Goal: Task Accomplishment & Management: Complete application form

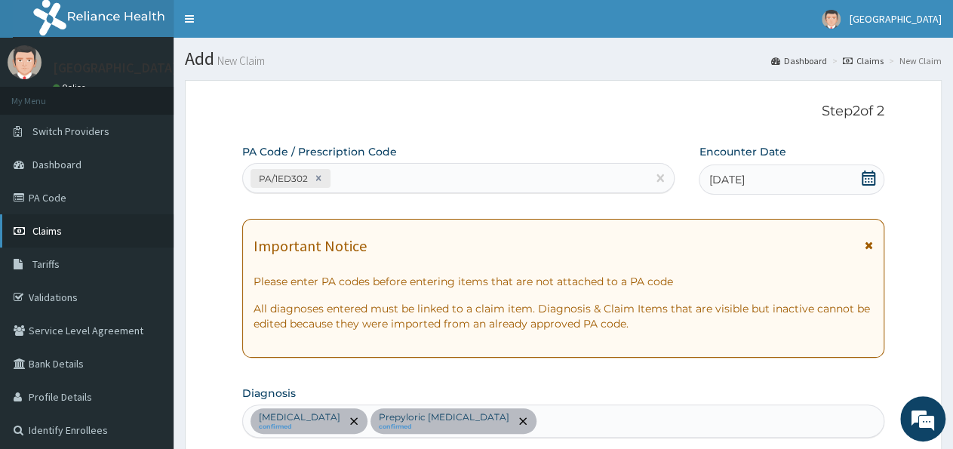
click at [59, 226] on span "Claims" at bounding box center [46, 231] width 29 height 14
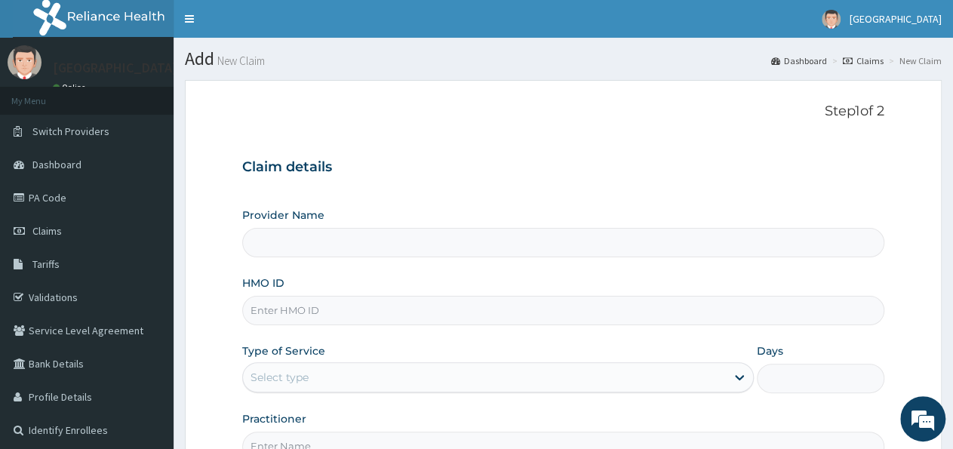
type input "[GEOGRAPHIC_DATA]"
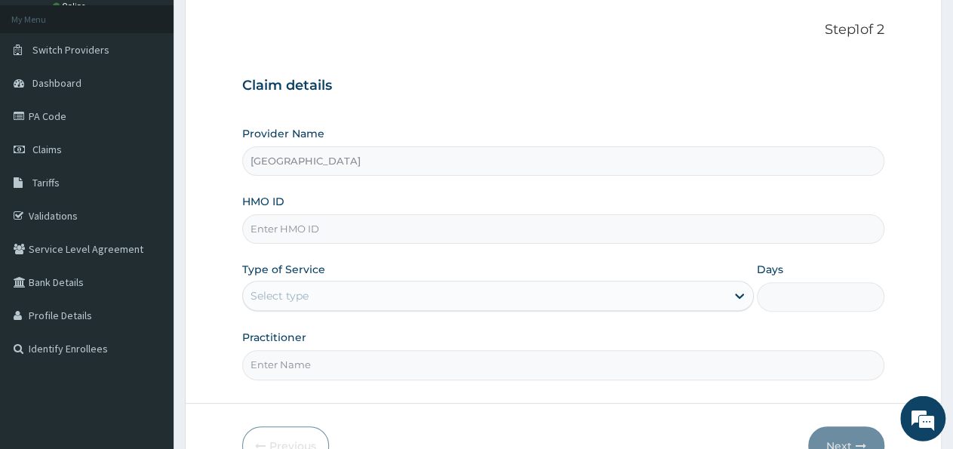
scroll to position [157, 0]
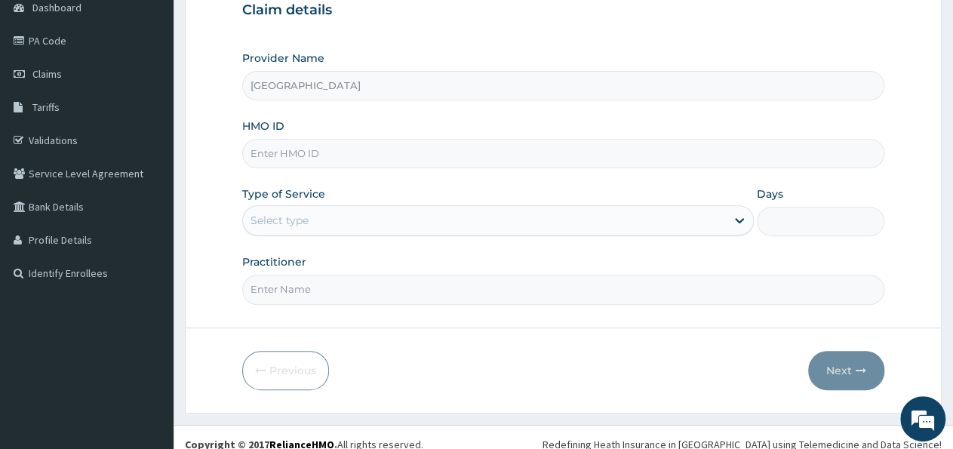
click at [315, 157] on input "HMO ID" at bounding box center [563, 153] width 642 height 29
type input "NPT/10017/C"
click at [314, 220] on div "Select type" at bounding box center [484, 220] width 482 height 24
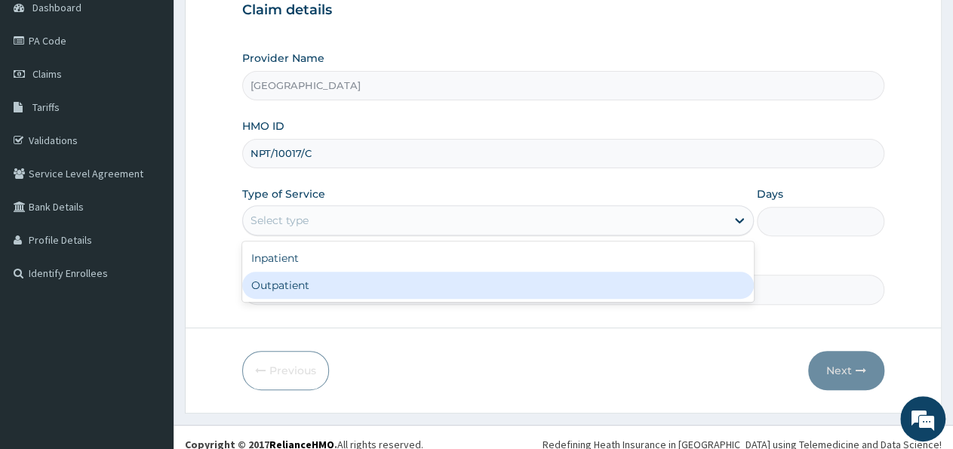
click at [294, 285] on div "Outpatient" at bounding box center [497, 285] width 511 height 27
type input "1"
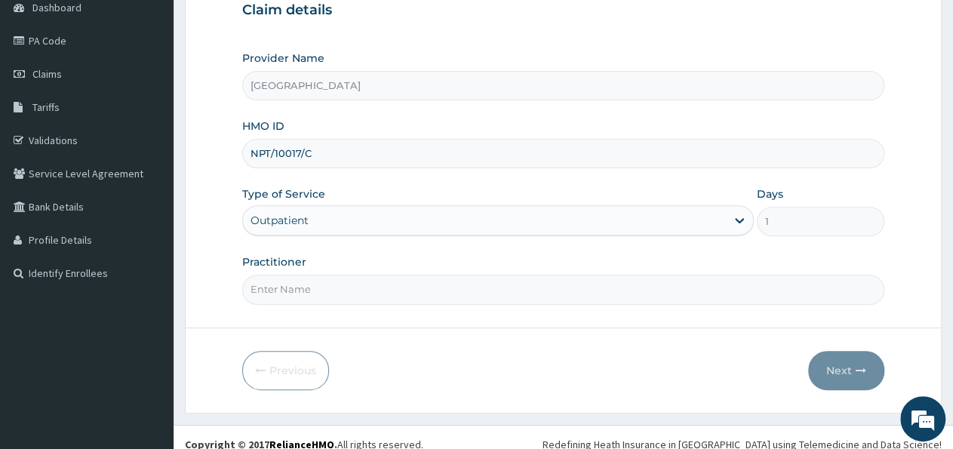
click at [279, 291] on input "Practitioner" at bounding box center [563, 289] width 642 height 29
type input "r"
type input "DR ANTHONY"
click at [873, 371] on button "Next" at bounding box center [846, 370] width 76 height 39
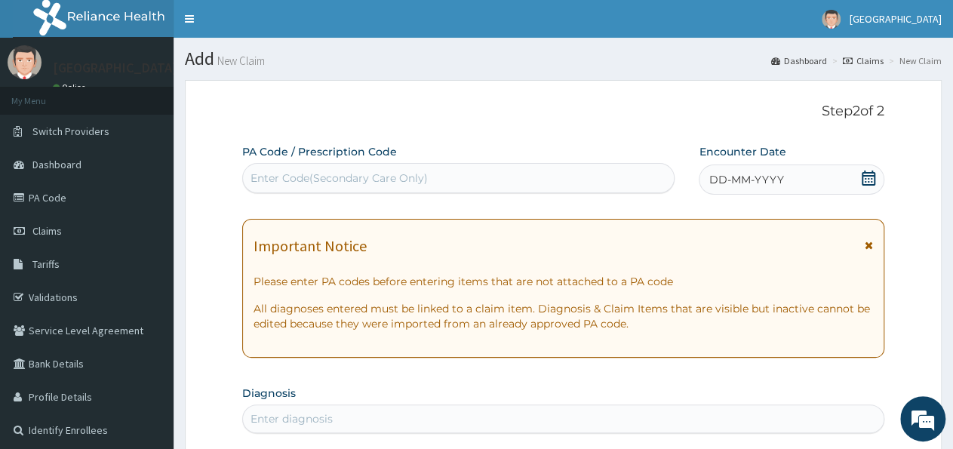
drag, startPoint x: 436, startPoint y: 105, endPoint x: 310, endPoint y: 188, distance: 151.0
click at [436, 105] on p "Step 2 of 2" at bounding box center [563, 111] width 642 height 17
click at [330, 179] on div "Enter Code(Secondary Care Only)" at bounding box center [339, 178] width 177 height 15
click at [344, 115] on p "Step 2 of 2" at bounding box center [563, 111] width 642 height 17
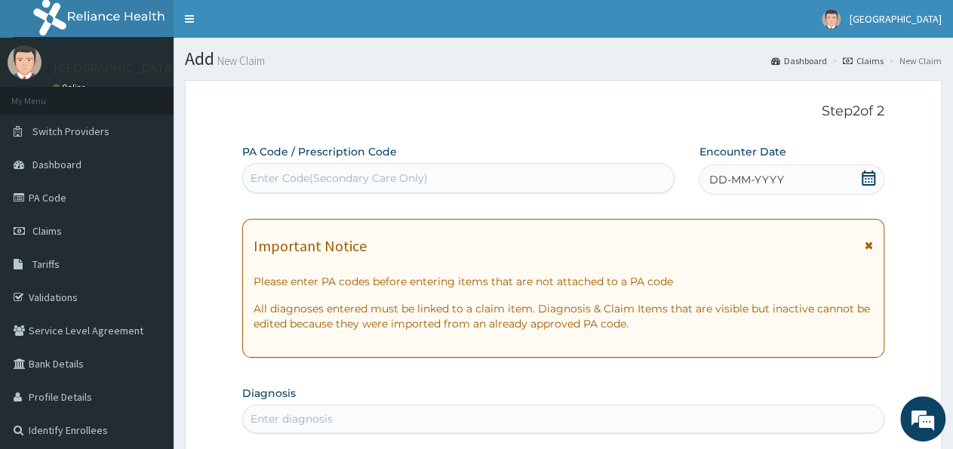
click at [362, 179] on div "Enter Code(Secondary Care Only)" at bounding box center [339, 178] width 177 height 15
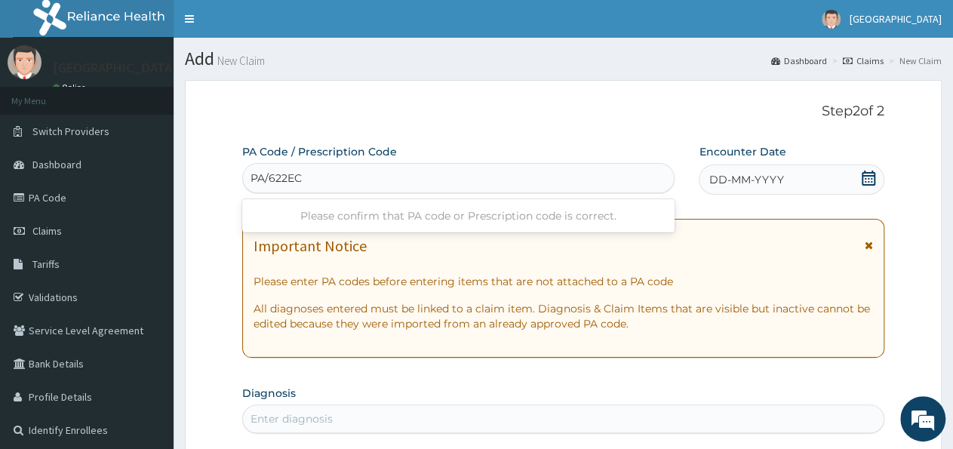
type input "PA/622EC8"
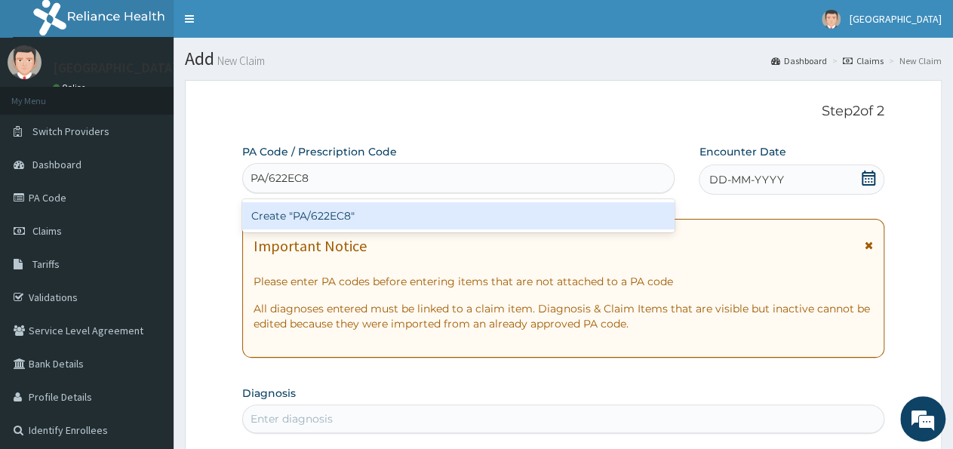
click at [333, 220] on div "Create "PA/622EC8"" at bounding box center [458, 215] width 433 height 27
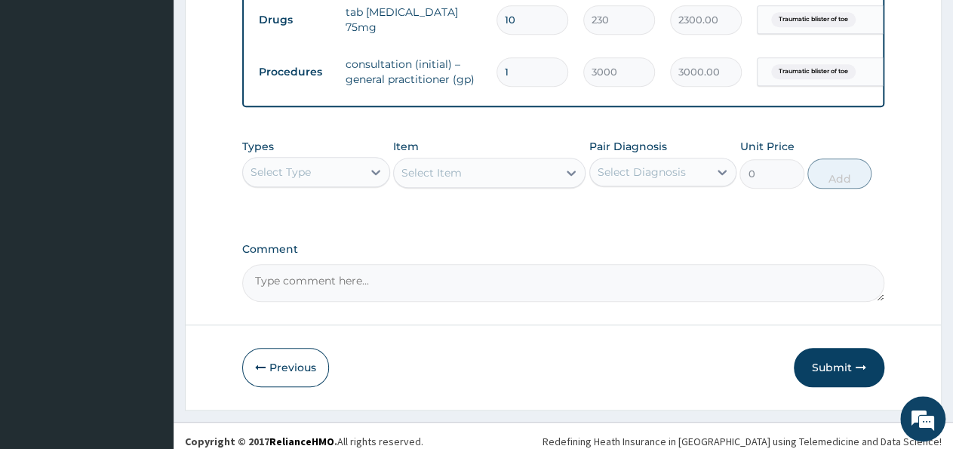
scroll to position [630, 0]
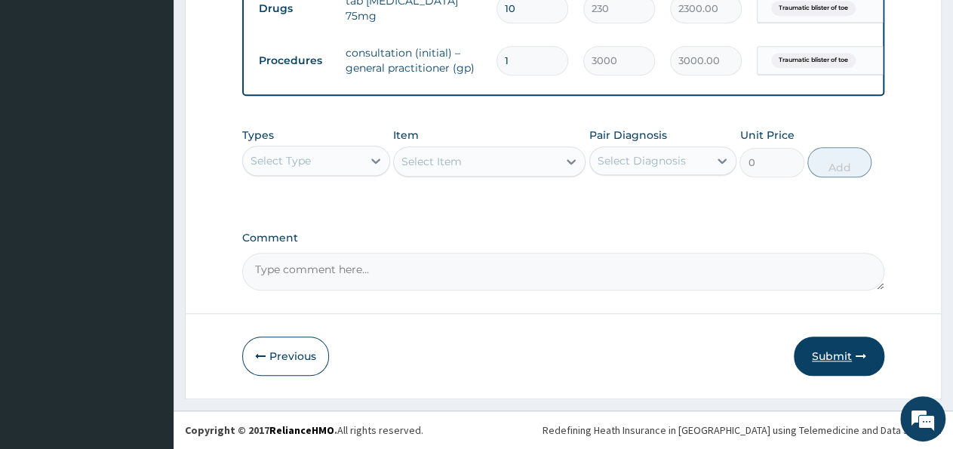
click at [823, 343] on button "Submit" at bounding box center [839, 356] width 91 height 39
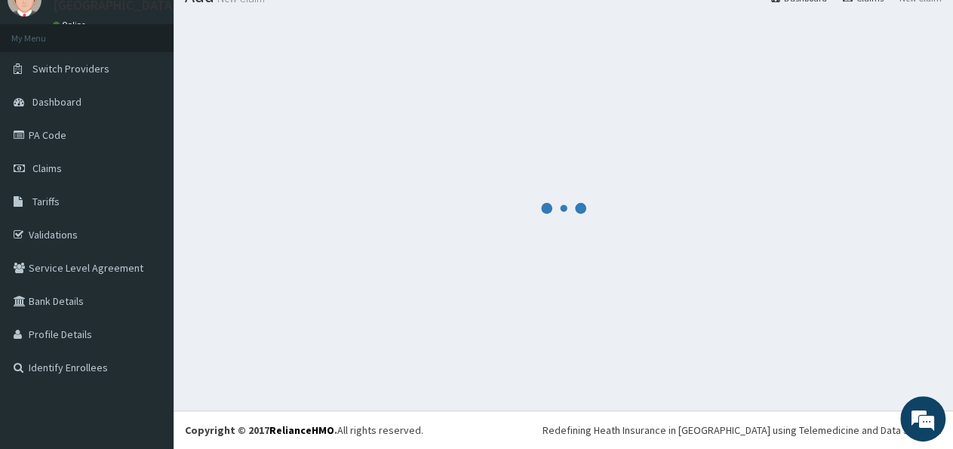
scroll to position [62, 0]
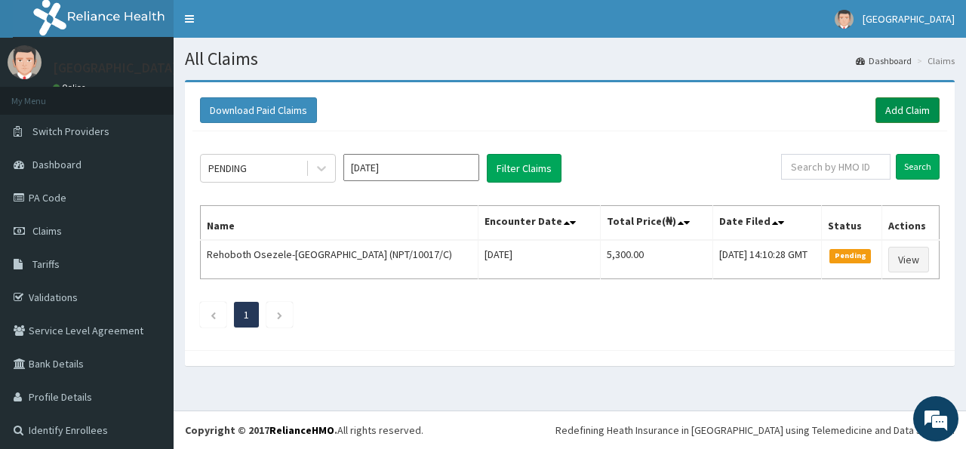
click at [879, 109] on link "Add Claim" at bounding box center [908, 110] width 64 height 26
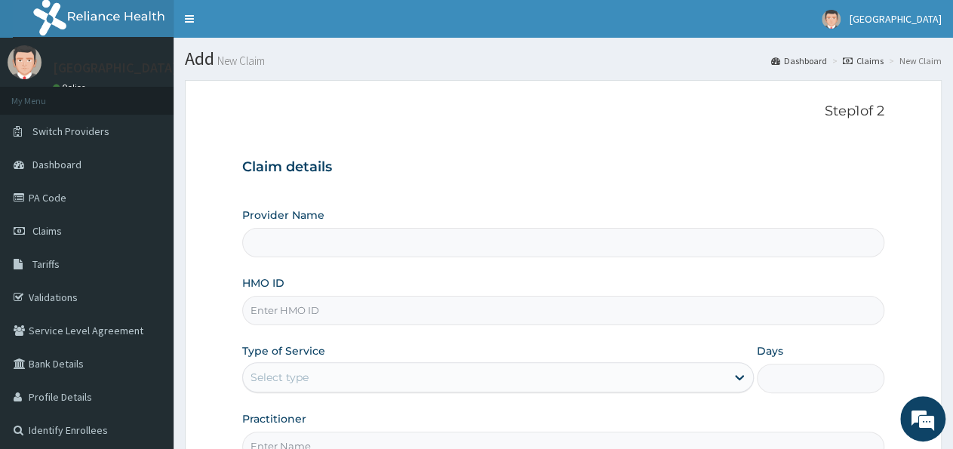
type input "[GEOGRAPHIC_DATA]"
click at [302, 306] on input "HMO ID" at bounding box center [563, 310] width 642 height 29
type input "PME/10036/A"
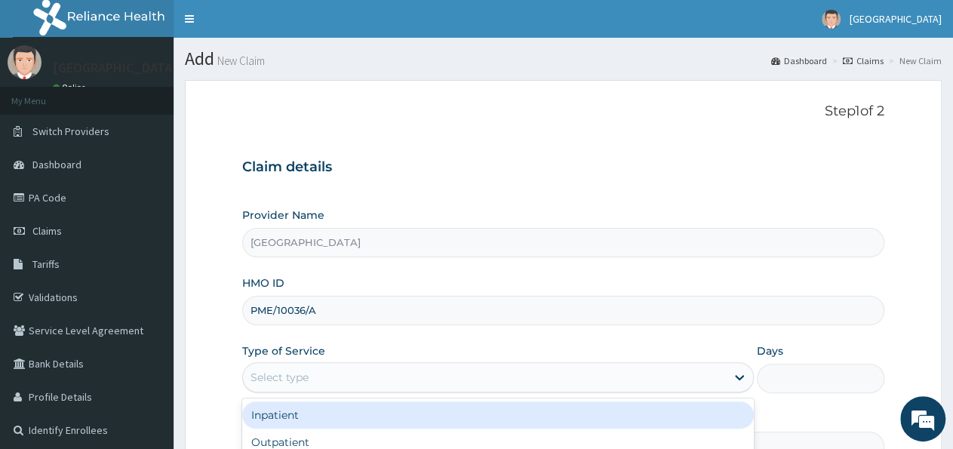
click at [334, 383] on div "Select type" at bounding box center [484, 377] width 482 height 24
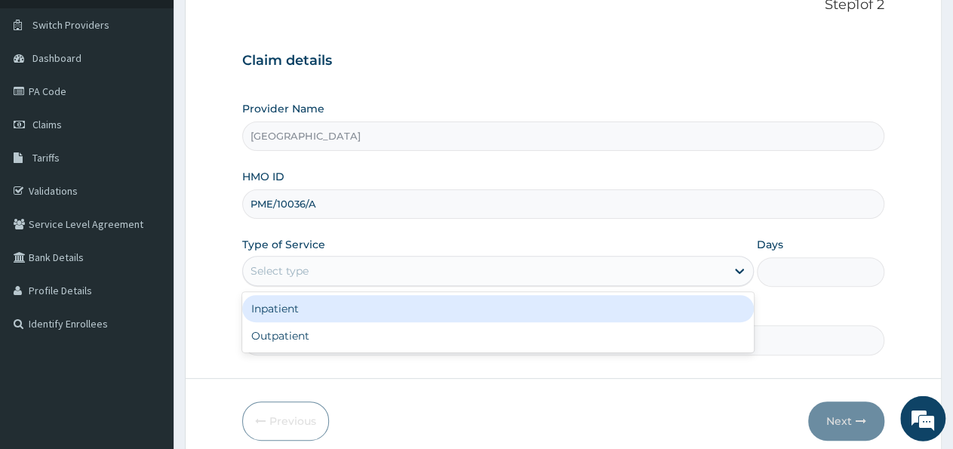
scroll to position [157, 0]
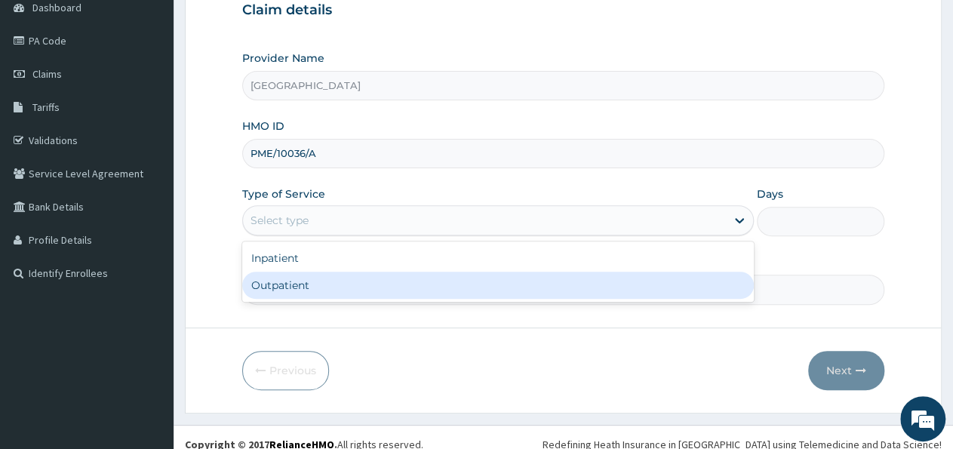
click at [269, 281] on div "Outpatient" at bounding box center [497, 285] width 511 height 27
type input "1"
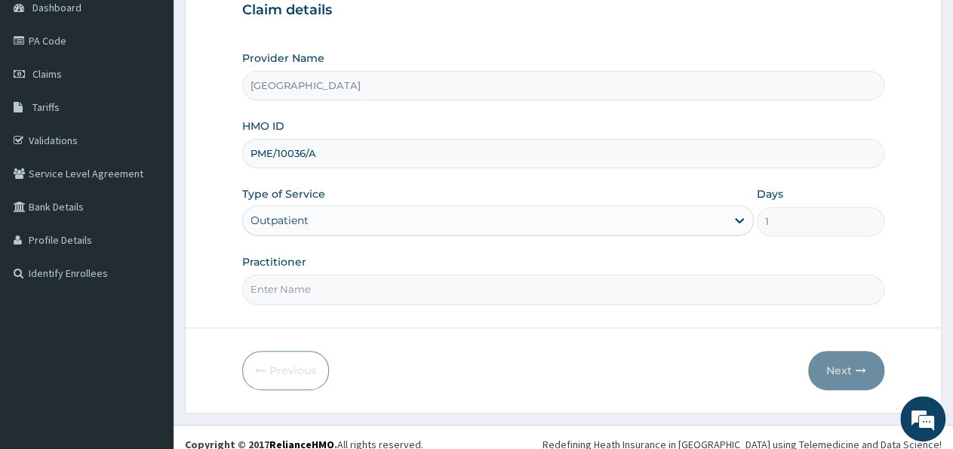
click at [283, 285] on input "Practitioner" at bounding box center [563, 289] width 642 height 29
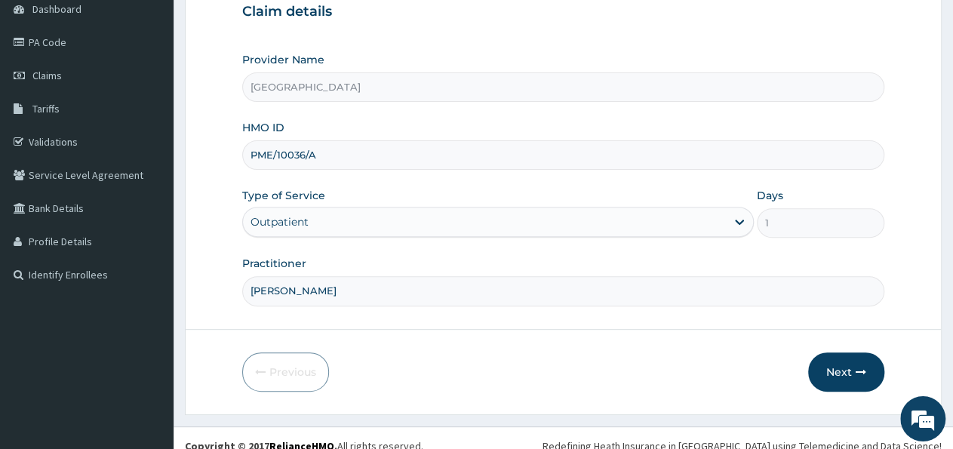
scroll to position [168, 0]
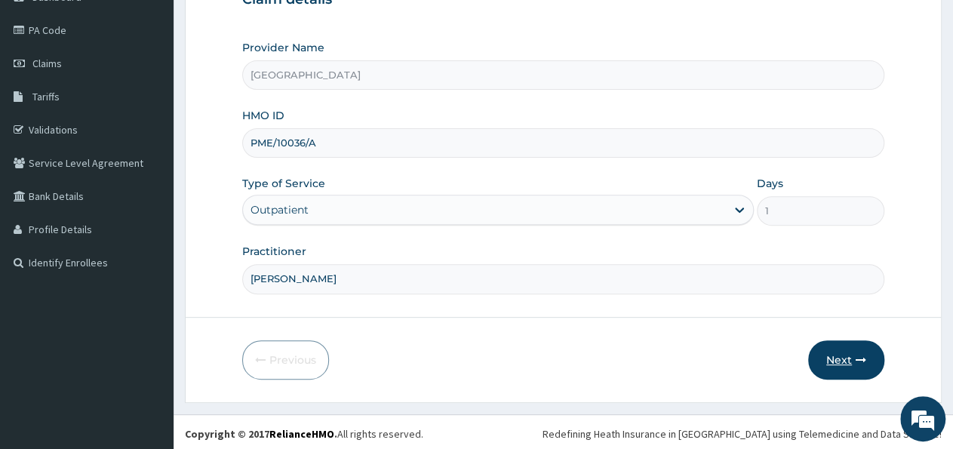
type input "DR ANTHONY"
click at [836, 357] on button "Next" at bounding box center [846, 359] width 76 height 39
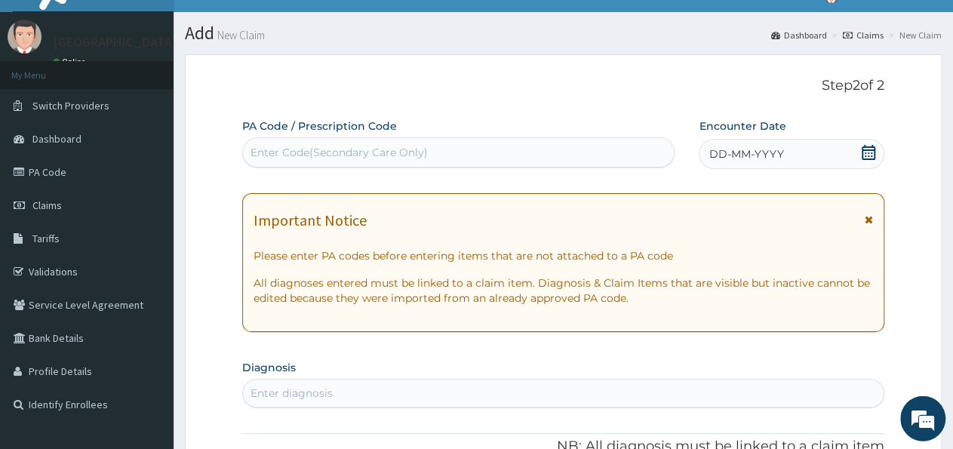
scroll to position [0, 0]
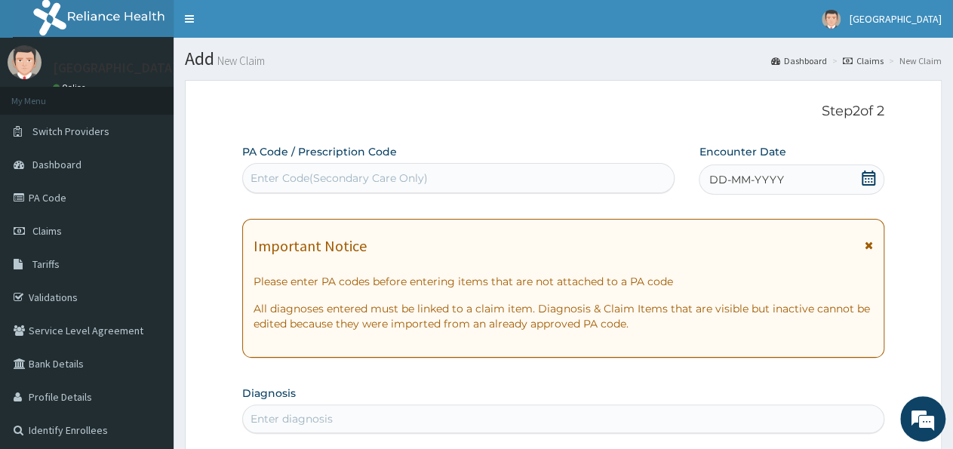
click at [313, 174] on div "Enter Code(Secondary Care Only)" at bounding box center [339, 178] width 177 height 15
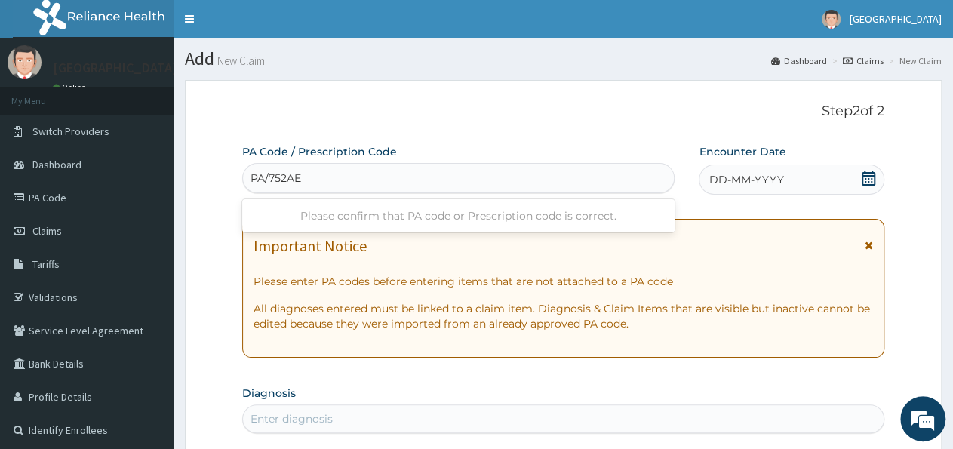
type input "PA/752AEE"
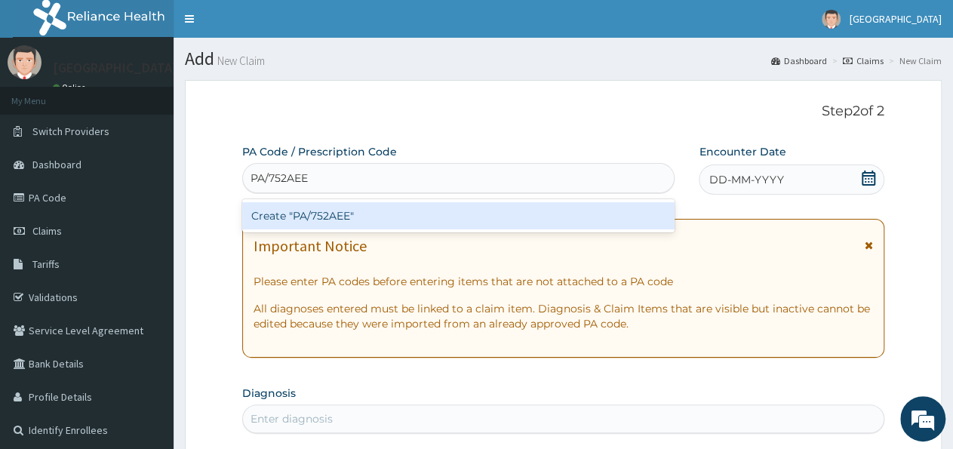
click at [277, 218] on div "Create "PA/752AEE"" at bounding box center [458, 215] width 433 height 27
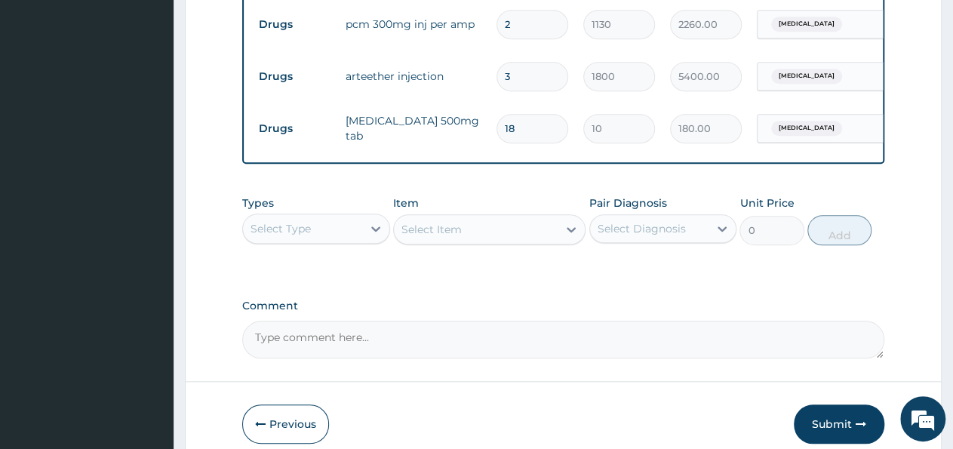
scroll to position [682, 0]
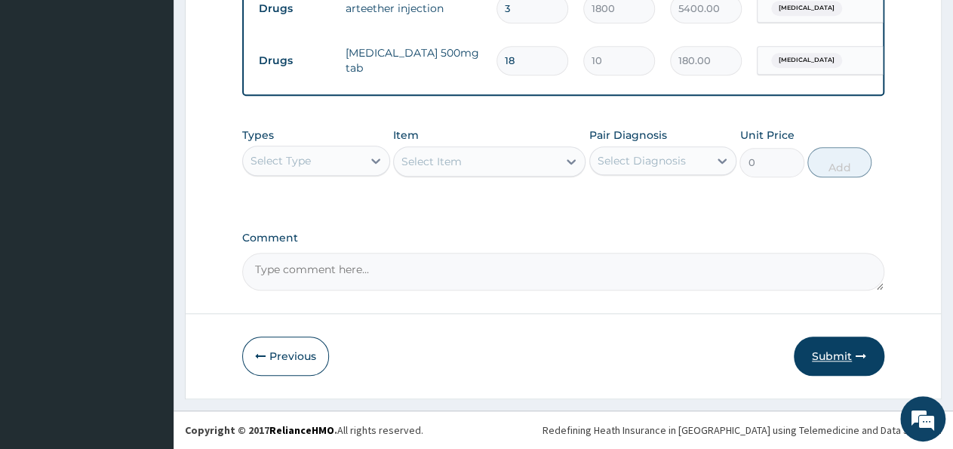
click at [824, 357] on button "Submit" at bounding box center [839, 356] width 91 height 39
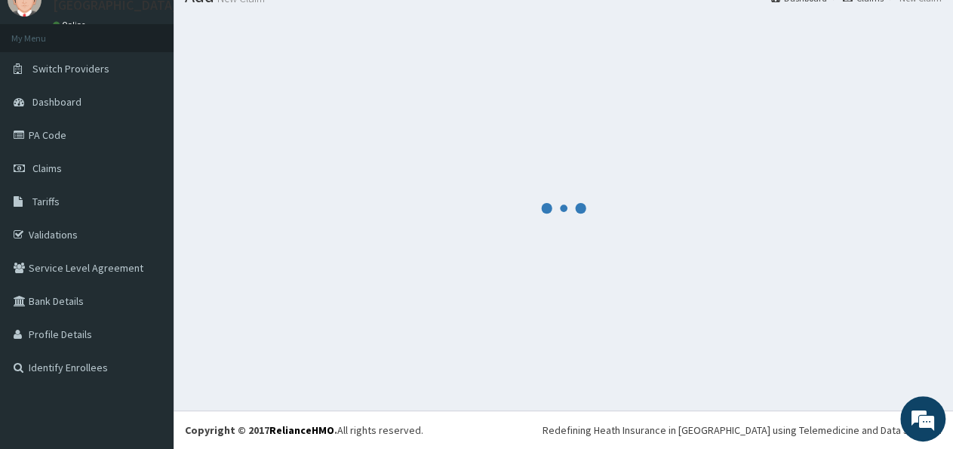
scroll to position [62, 0]
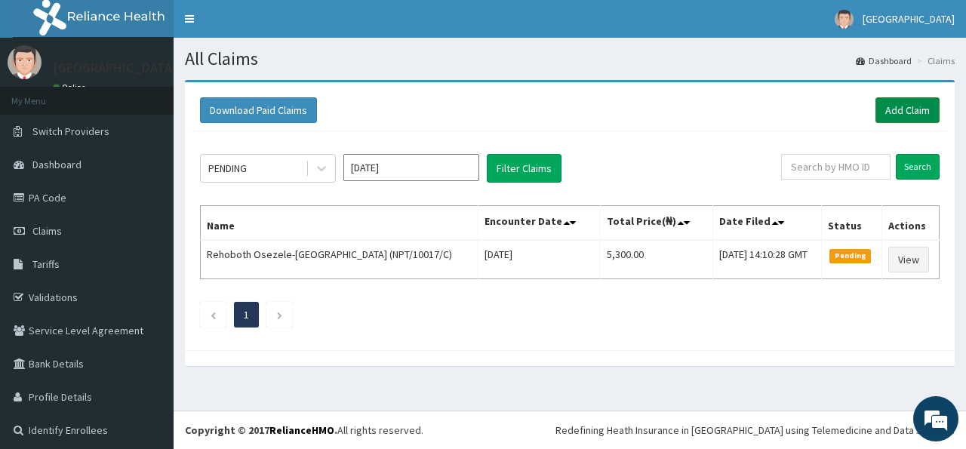
click at [890, 111] on link "Add Claim" at bounding box center [908, 110] width 64 height 26
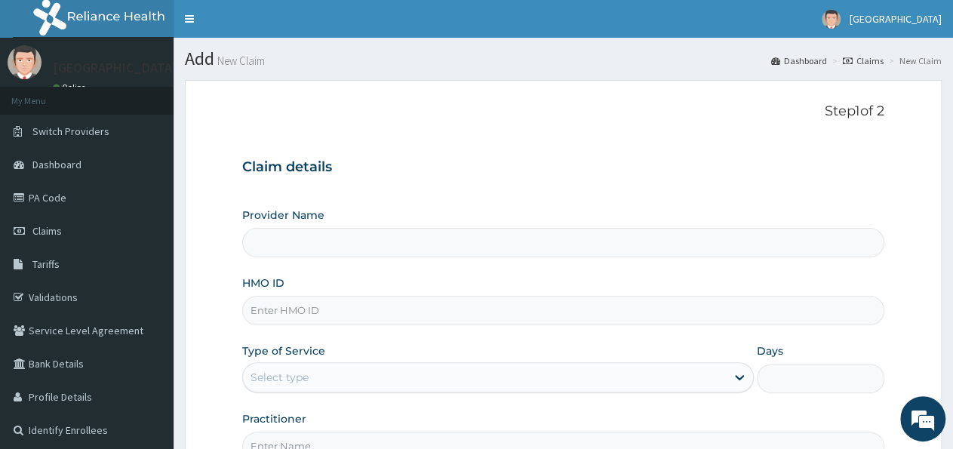
type input "[GEOGRAPHIC_DATA]"
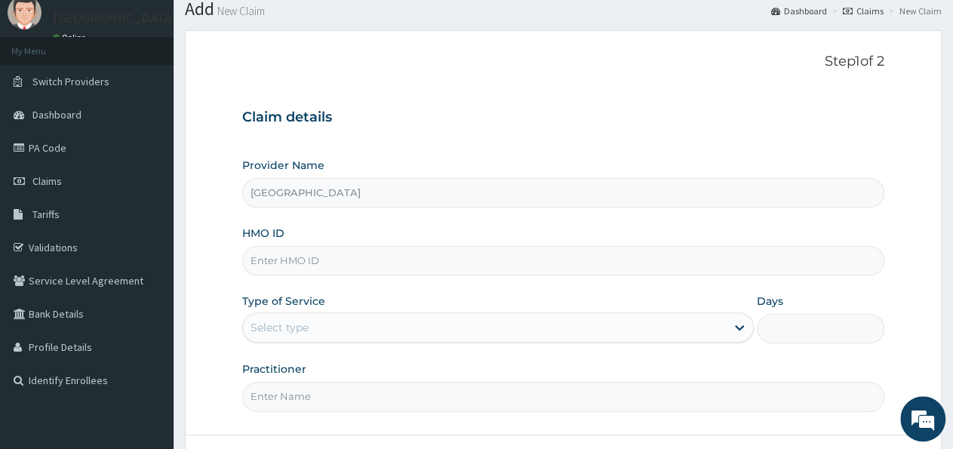
scroll to position [79, 0]
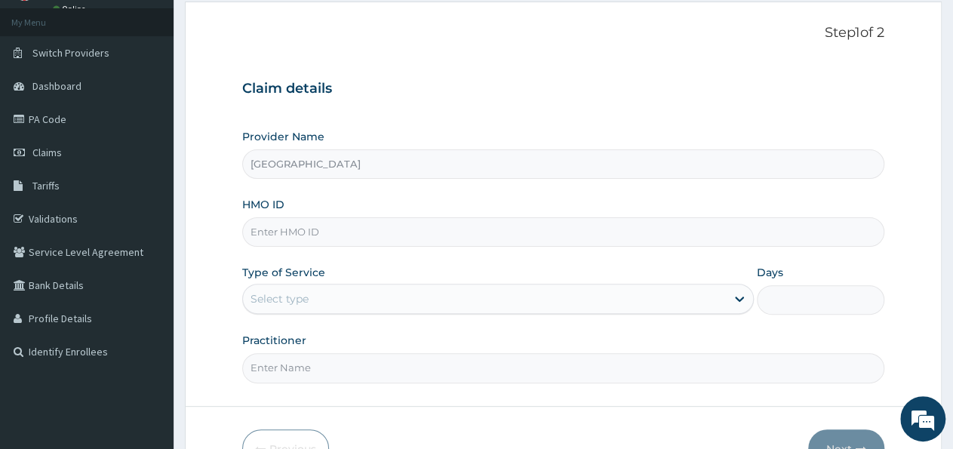
click at [307, 247] on div "Provider Name Cedar Care Hospital HMO ID Type of Service Select type Days Pract…" at bounding box center [563, 256] width 642 height 254
click at [309, 247] on input "HMO ID" at bounding box center [563, 231] width 642 height 29
type input "PME/10036/A"
click at [297, 300] on div "Select type" at bounding box center [280, 298] width 58 height 15
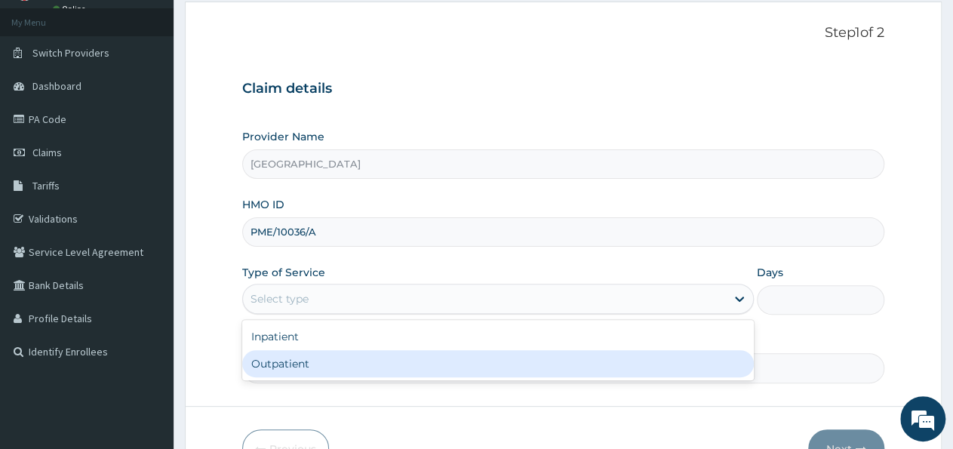
click at [299, 369] on div "Outpatient" at bounding box center [497, 363] width 511 height 27
type input "1"
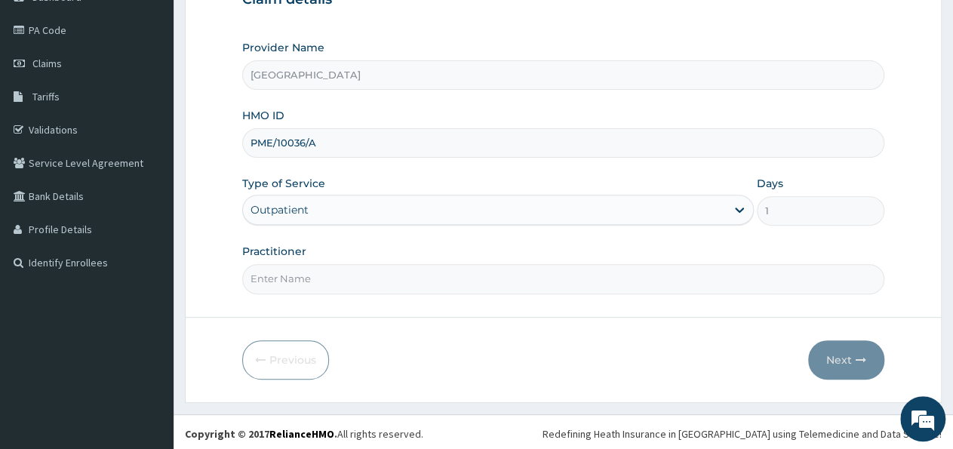
scroll to position [168, 0]
click at [315, 283] on input "Practitioner" at bounding box center [563, 278] width 642 height 29
type input "[PERSON_NAME]"
click at [827, 364] on button "Next" at bounding box center [846, 359] width 76 height 39
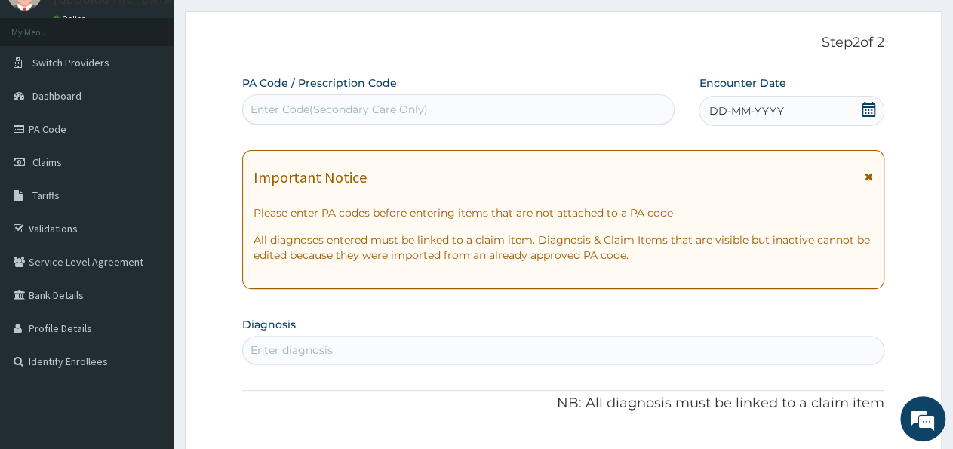
scroll to position [11, 0]
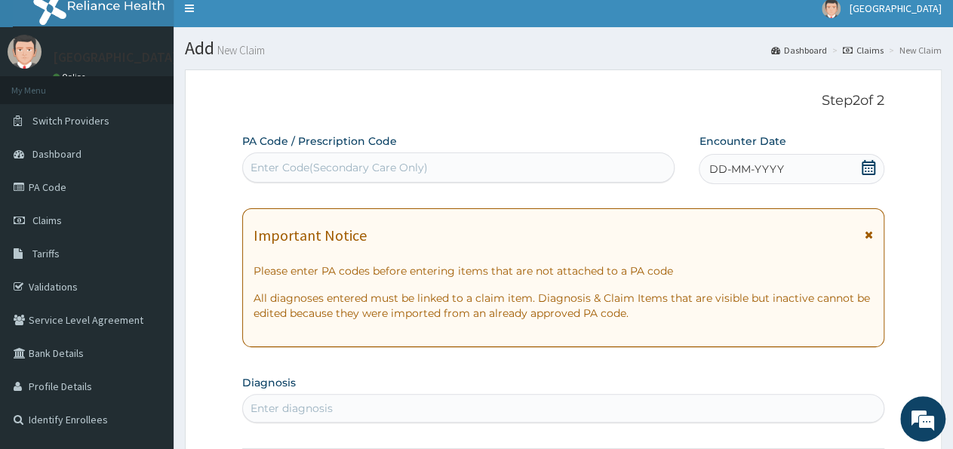
click at [347, 169] on div "Enter Code(Secondary Care Only)" at bounding box center [339, 167] width 177 height 15
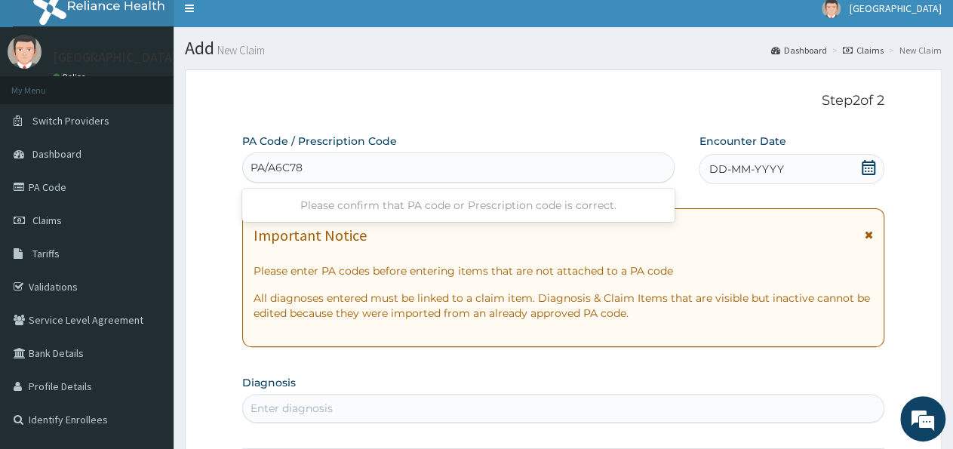
type input "PA/A6C78B"
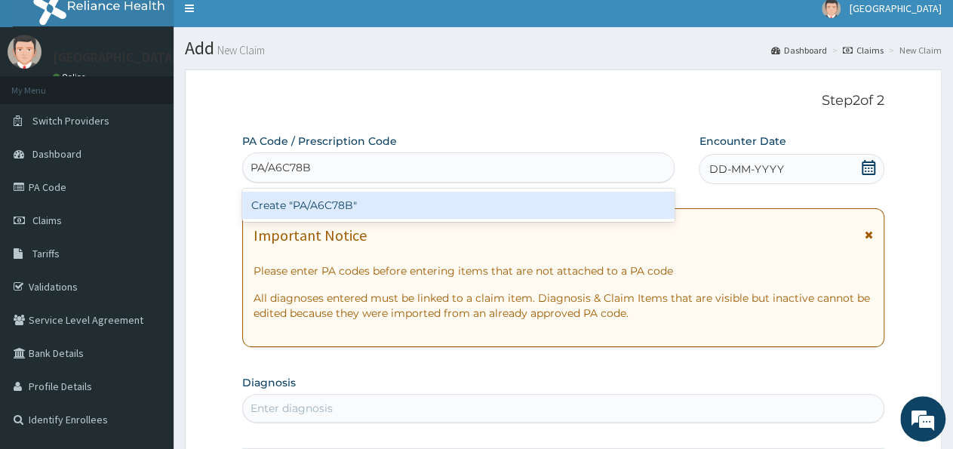
click at [281, 201] on div "Create "PA/A6C78B"" at bounding box center [458, 205] width 433 height 27
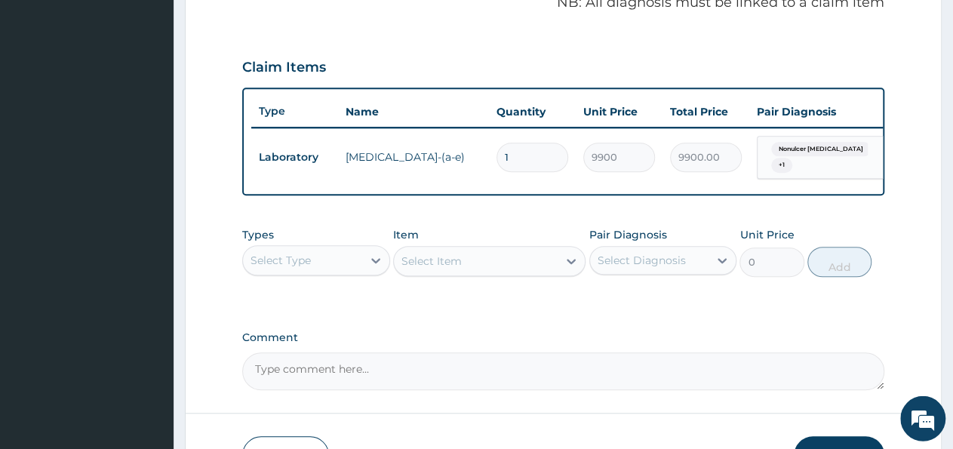
scroll to position [584, 0]
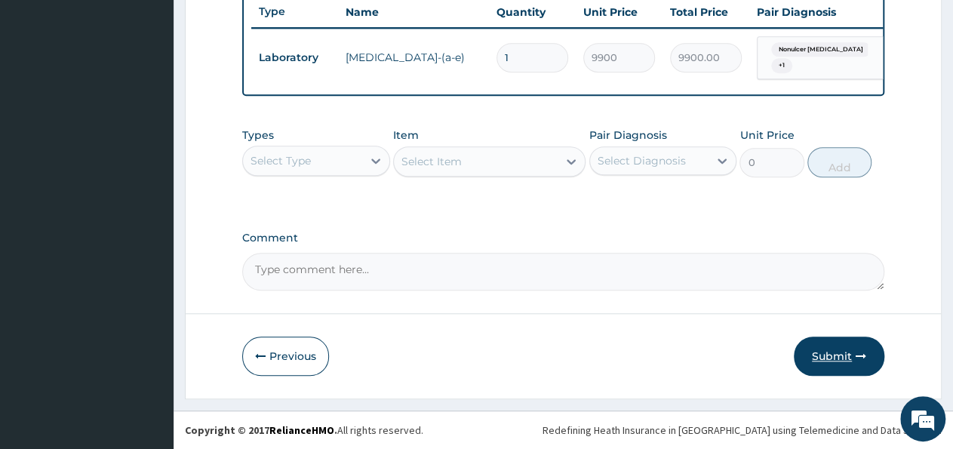
click at [836, 363] on button "Submit" at bounding box center [839, 356] width 91 height 39
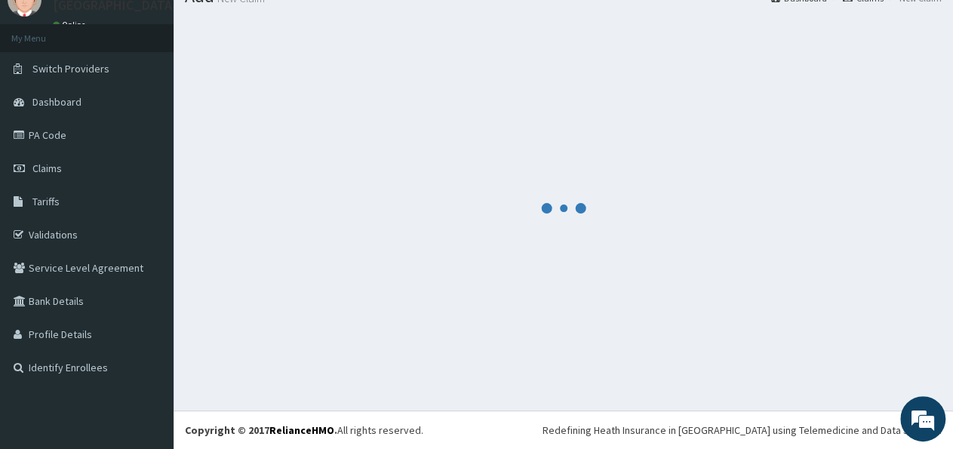
scroll to position [62, 0]
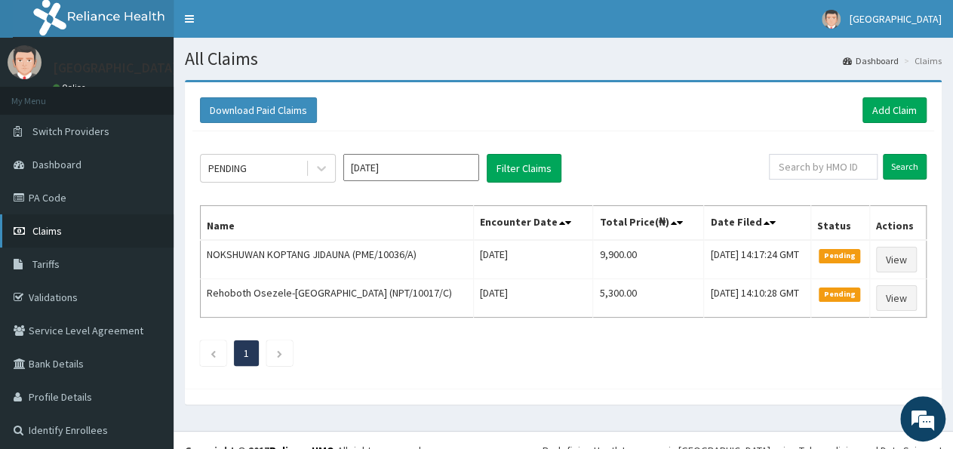
click at [79, 234] on link "Claims" at bounding box center [87, 230] width 174 height 33
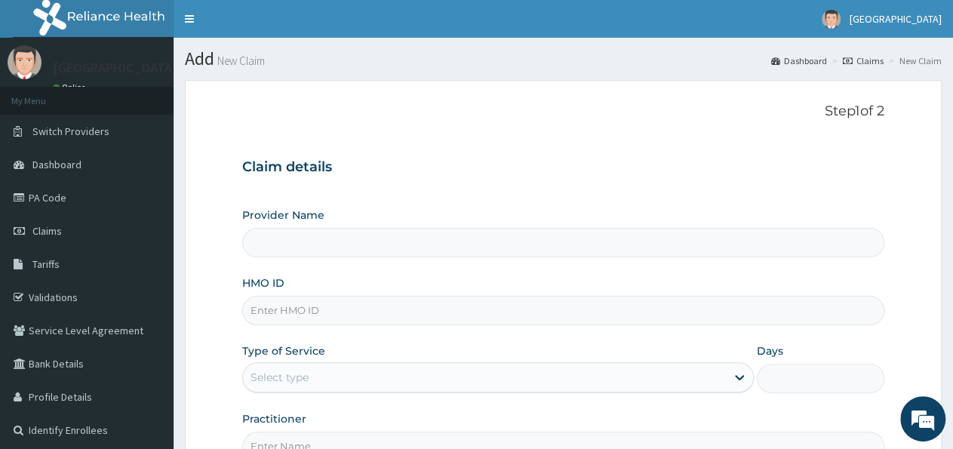
type input "[GEOGRAPHIC_DATA]"
click at [327, 321] on input "HMO ID" at bounding box center [563, 310] width 642 height 29
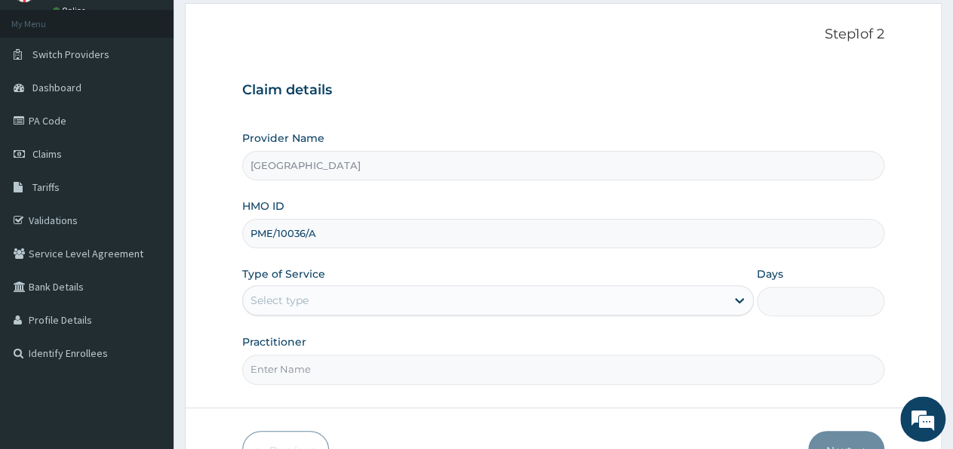
scroll to position [157, 0]
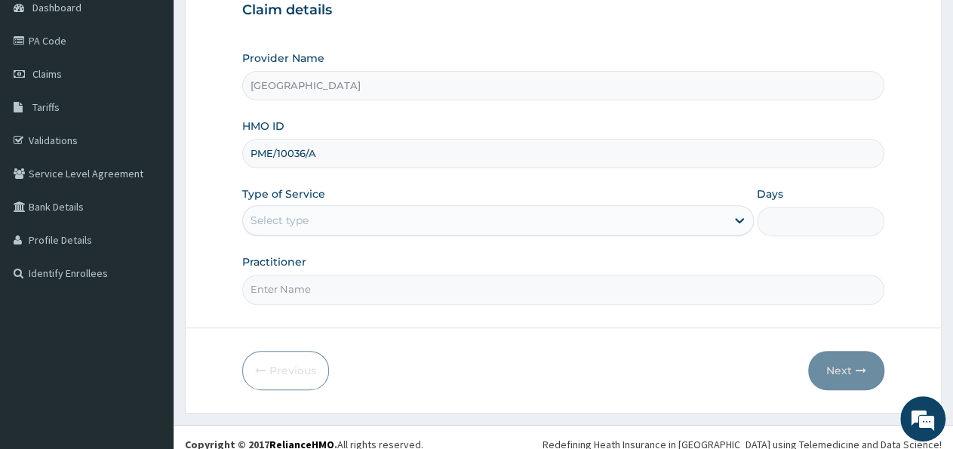
type input "PME/10036/A"
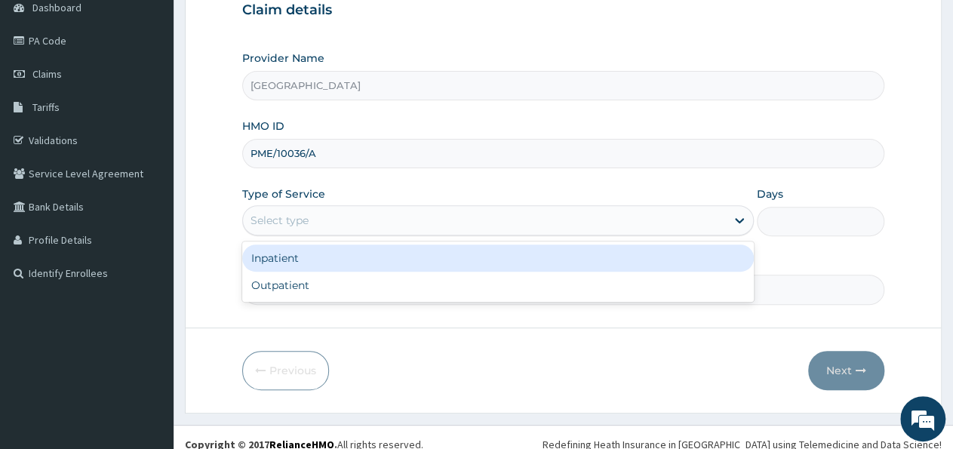
click at [307, 223] on div "Select type" at bounding box center [280, 220] width 58 height 15
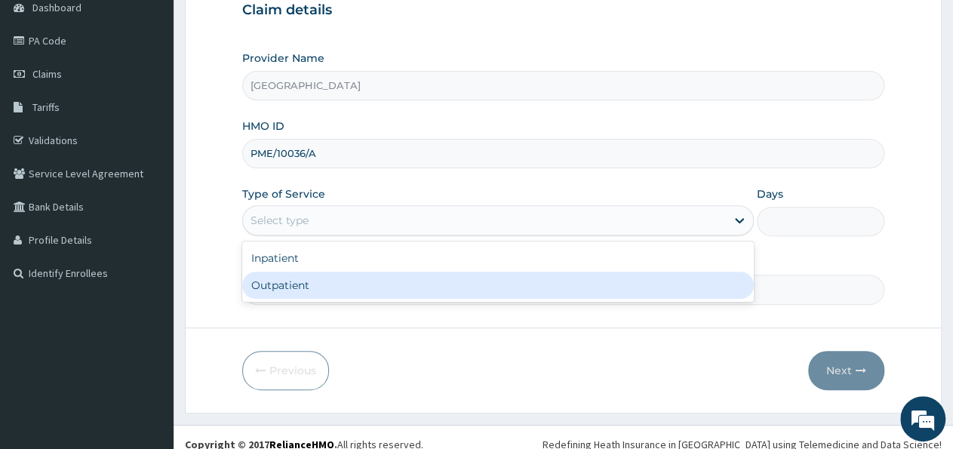
click at [288, 277] on div "Outpatient" at bounding box center [497, 285] width 511 height 27
type input "1"
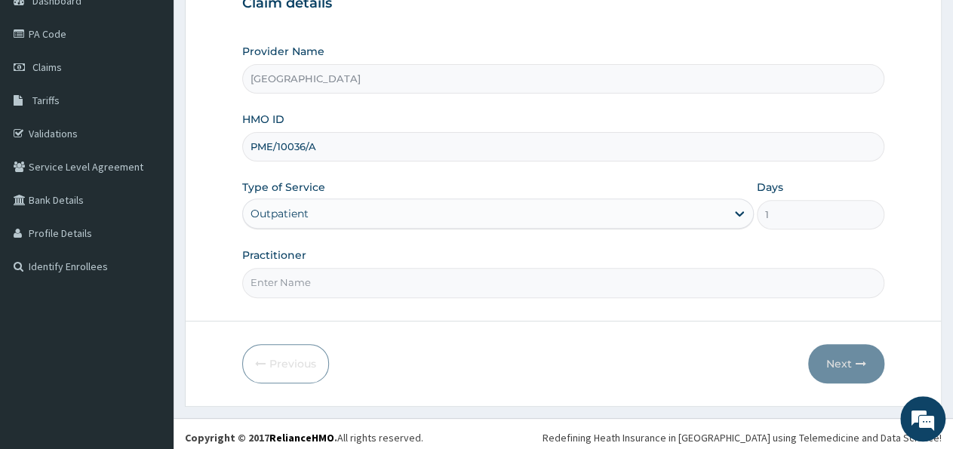
scroll to position [168, 0]
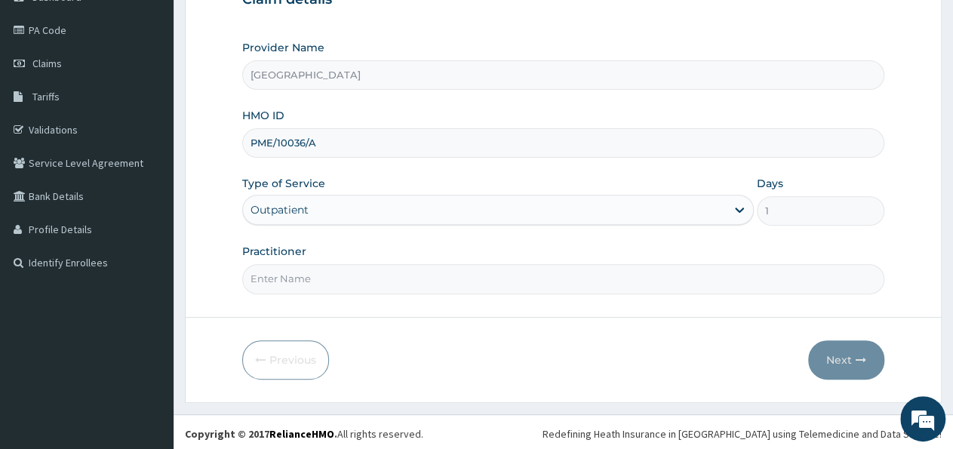
drag, startPoint x: 279, startPoint y: 279, endPoint x: 271, endPoint y: 276, distance: 8.8
click at [277, 279] on input "Practitioner" at bounding box center [563, 278] width 642 height 29
type input "[PERSON_NAME]"
click at [845, 356] on button "Next" at bounding box center [846, 359] width 76 height 39
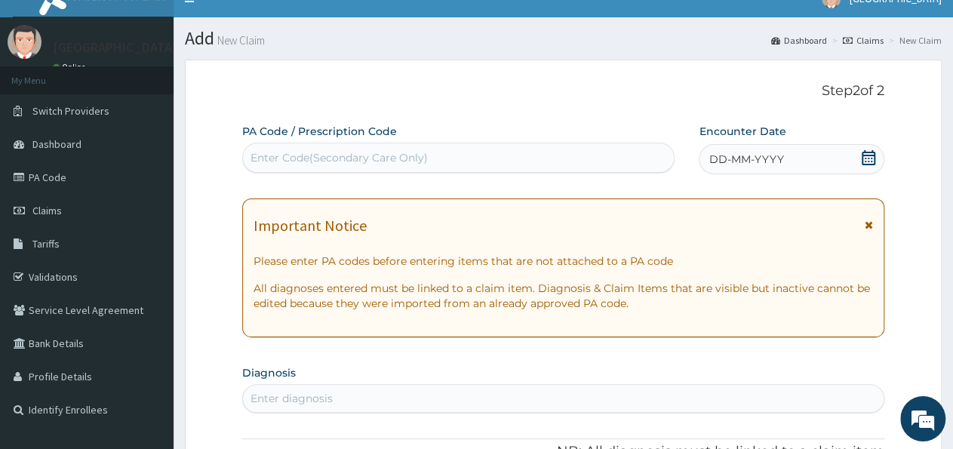
scroll to position [0, 0]
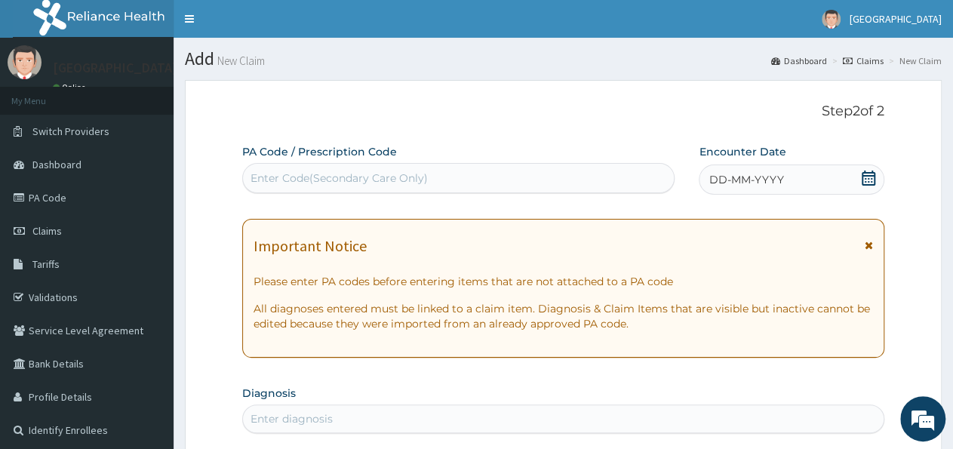
click at [307, 177] on div "Enter Code(Secondary Care Only)" at bounding box center [339, 178] width 177 height 15
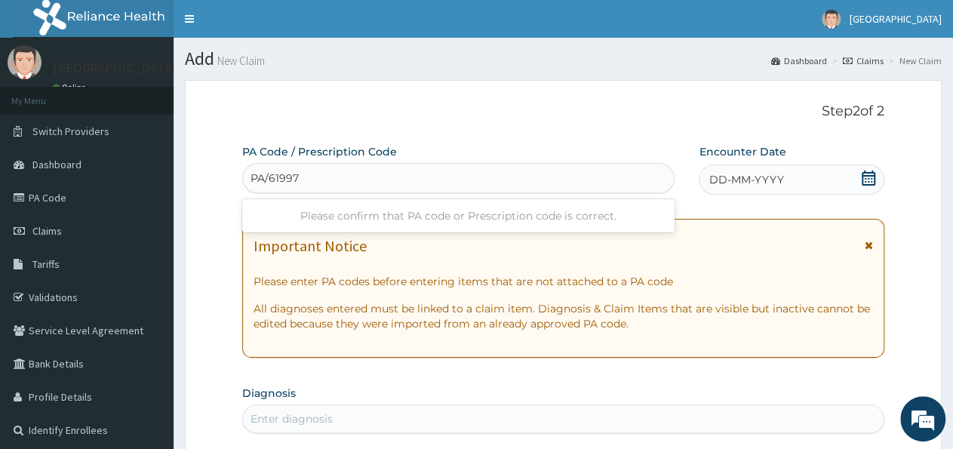
type input "PA/619975"
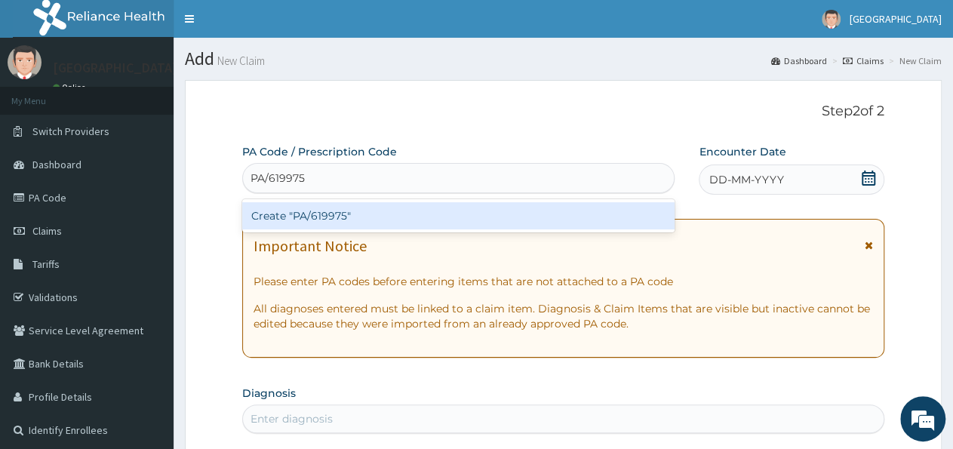
click at [350, 212] on div "Create "PA/619975"" at bounding box center [458, 215] width 433 height 27
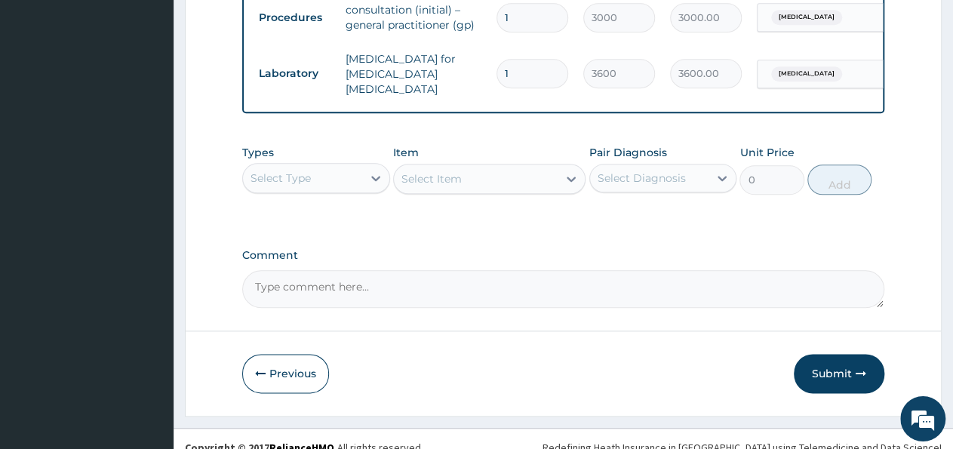
scroll to position [743, 0]
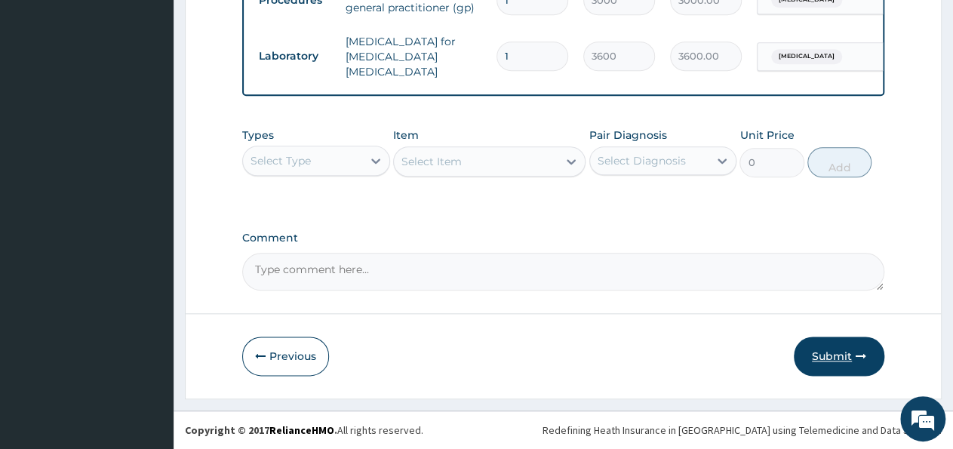
click at [845, 357] on button "Submit" at bounding box center [839, 356] width 91 height 39
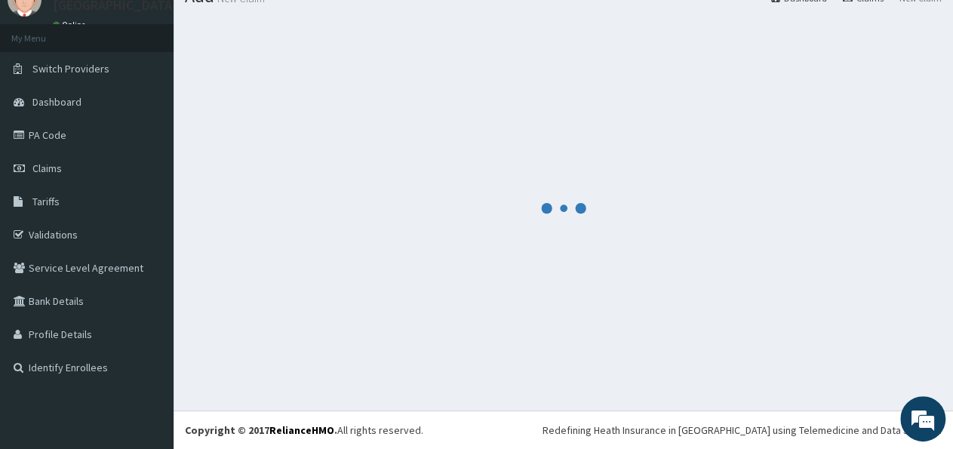
scroll to position [62, 0]
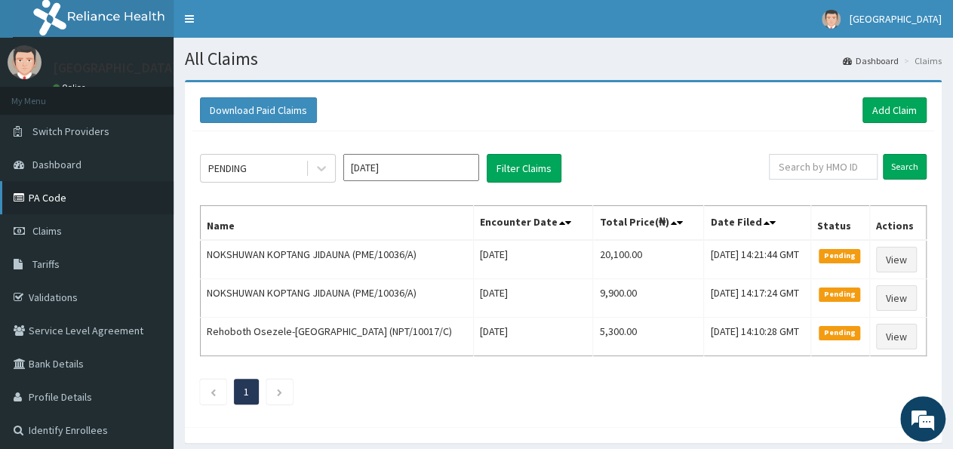
click at [70, 202] on link "PA Code" at bounding box center [87, 197] width 174 height 33
click at [896, 122] on link "Add Claim" at bounding box center [895, 110] width 64 height 26
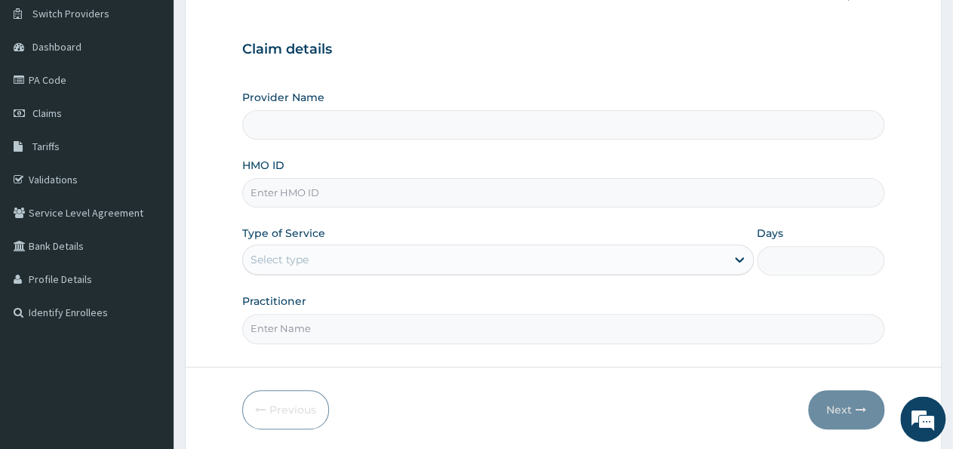
scroll to position [157, 0]
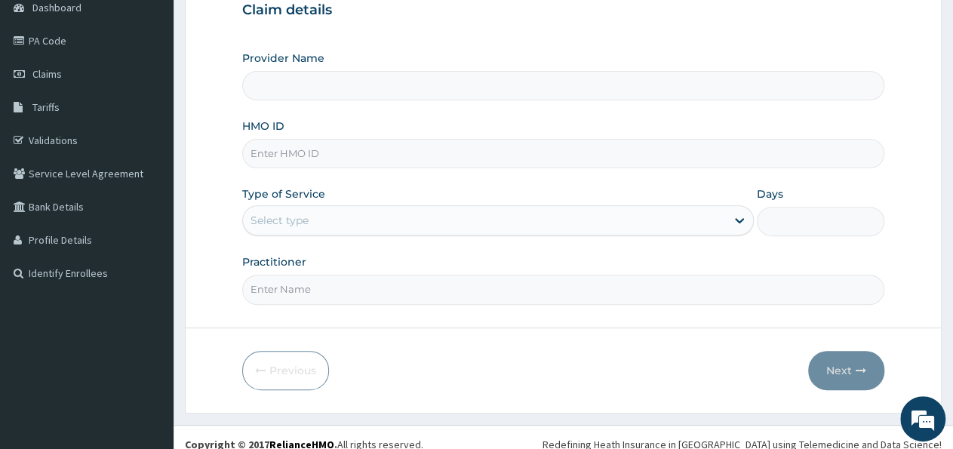
type input "[GEOGRAPHIC_DATA]"
click at [331, 158] on input "HMO ID" at bounding box center [563, 153] width 642 height 29
type input "PME/10036/A"
drag, startPoint x: 280, startPoint y: 226, endPoint x: 277, endPoint y: 239, distance: 13.9
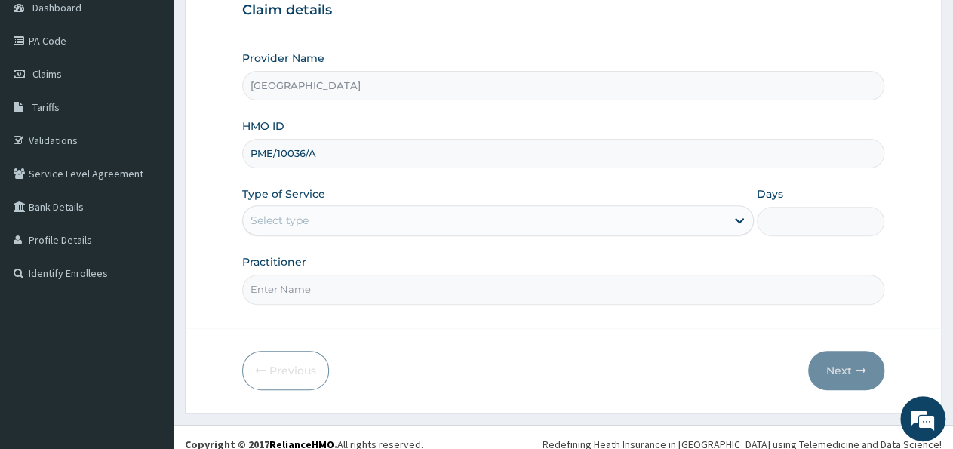
click at [279, 232] on div "Select type" at bounding box center [484, 220] width 482 height 24
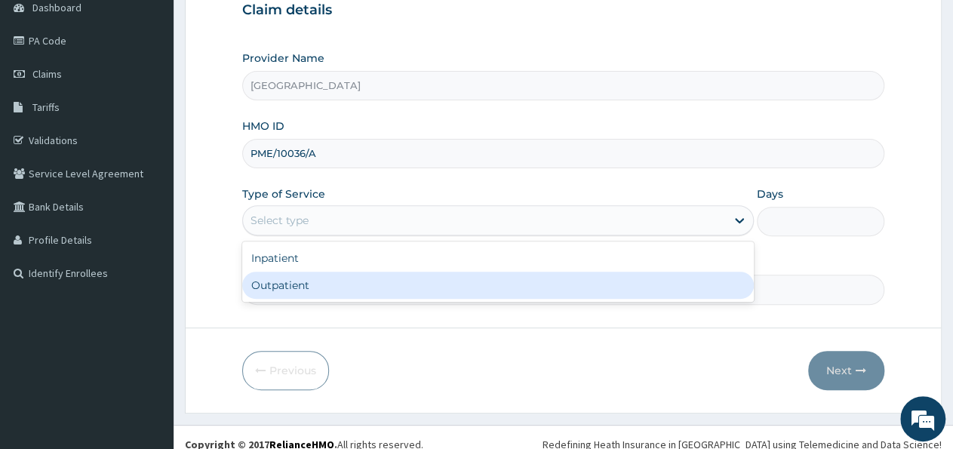
click at [279, 282] on div "Outpatient" at bounding box center [497, 285] width 511 height 27
type input "1"
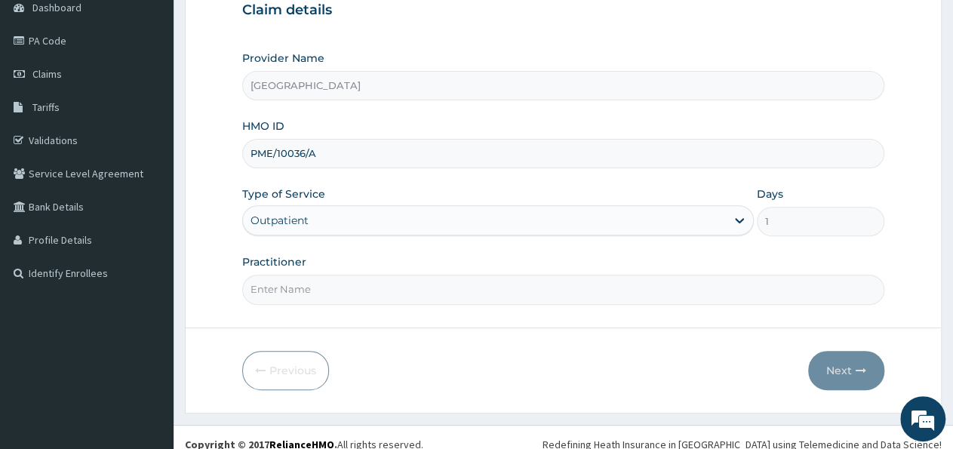
drag, startPoint x: 552, startPoint y: 292, endPoint x: 541, endPoint y: 297, distance: 11.5
click at [552, 293] on input "Practitioner" at bounding box center [563, 289] width 642 height 29
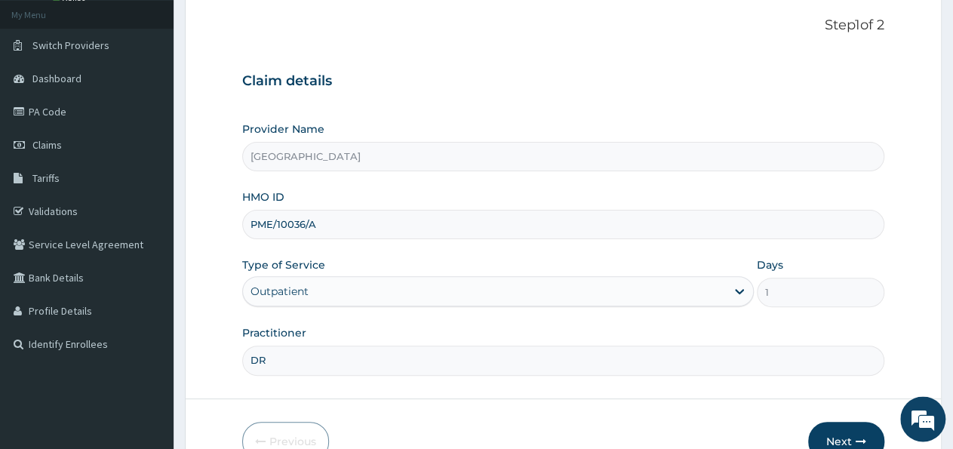
scroll to position [157, 0]
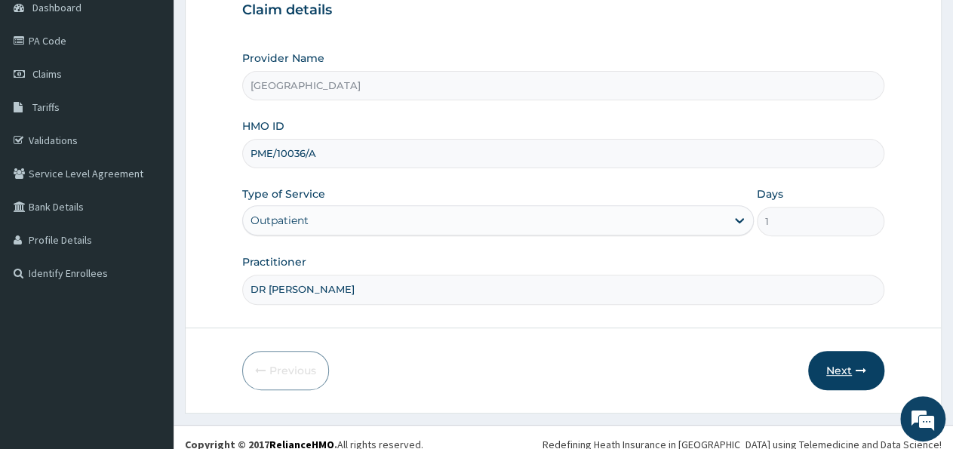
type input "DR TONY"
click at [856, 374] on button "Next" at bounding box center [846, 370] width 76 height 39
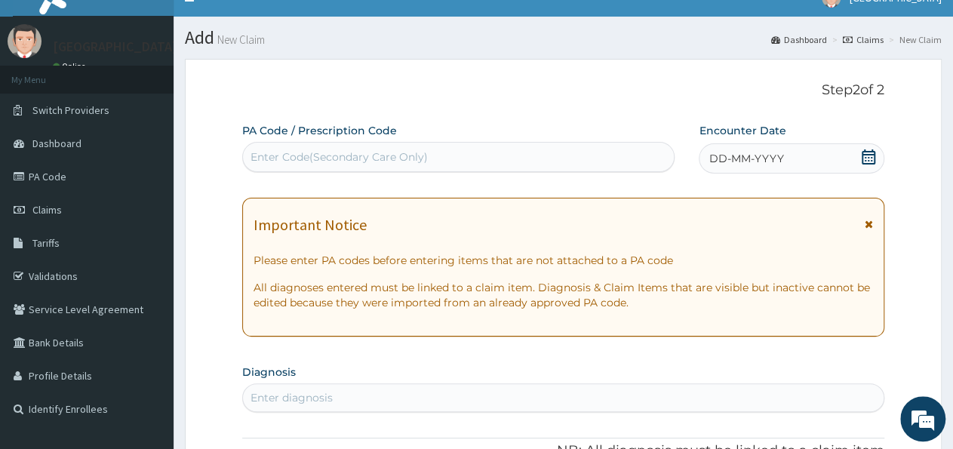
scroll to position [0, 0]
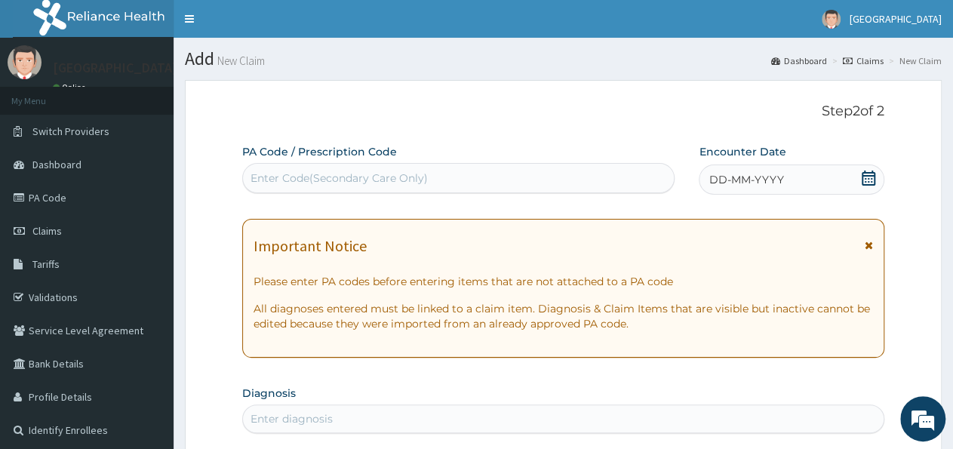
click at [466, 179] on div "Enter Code(Secondary Care Only)" at bounding box center [458, 178] width 431 height 24
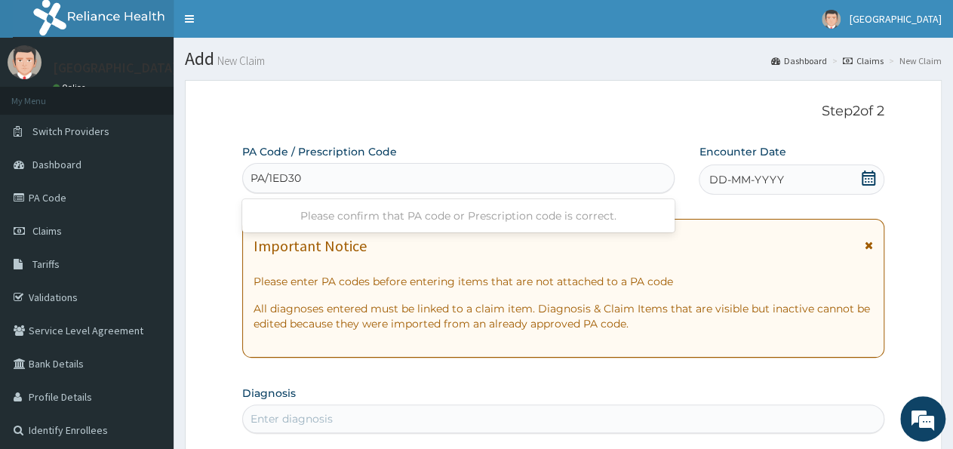
type input "PA/1ED302"
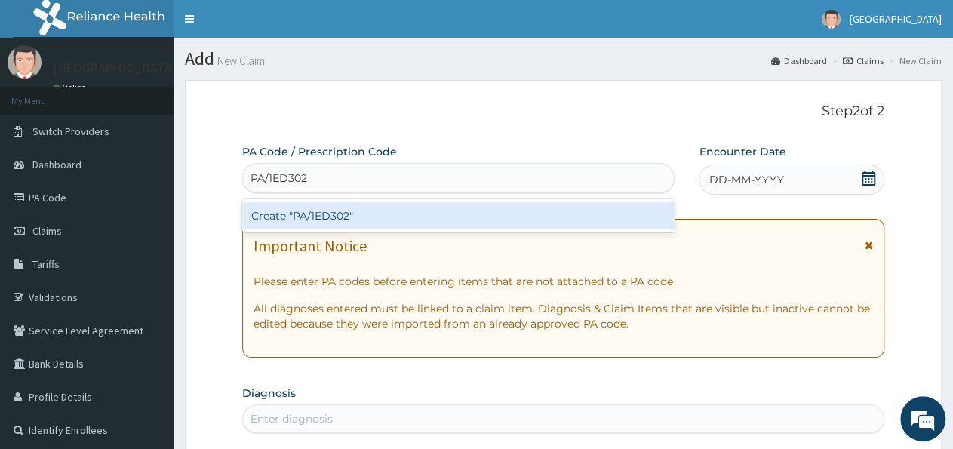
click at [463, 223] on div "Create "PA/1ED302"" at bounding box center [458, 215] width 433 height 27
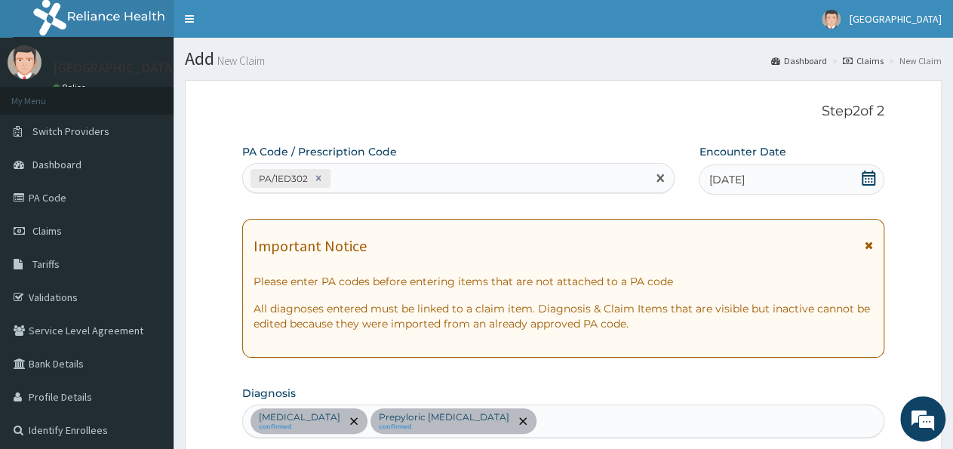
click at [360, 180] on div "PA/1ED302" at bounding box center [445, 178] width 404 height 25
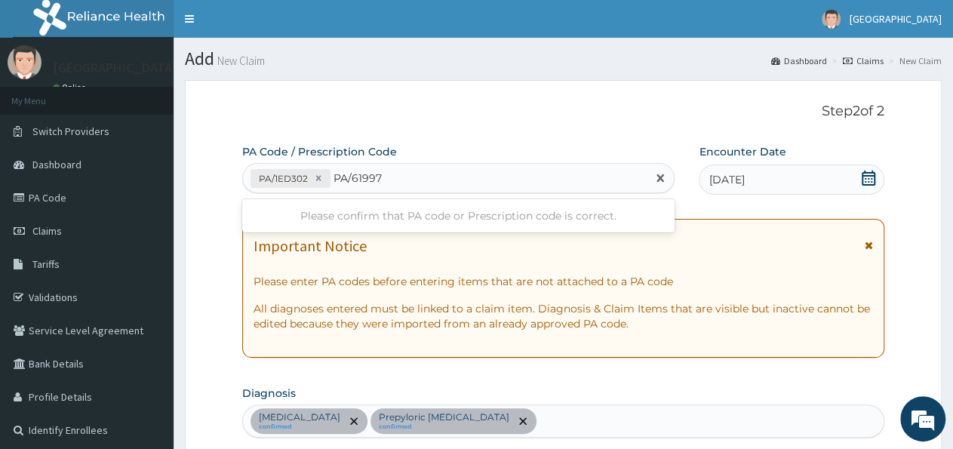
type input "PA/619975"
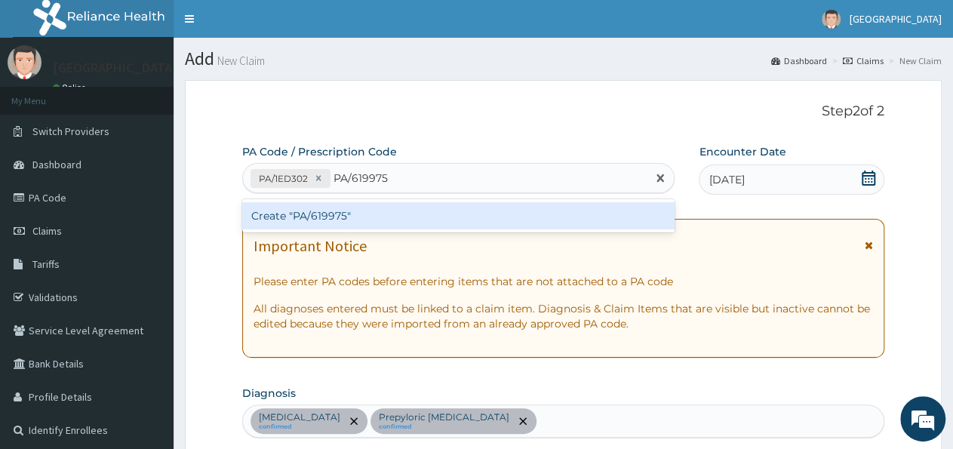
click at [342, 208] on div "Create "PA/619975"" at bounding box center [458, 215] width 433 height 27
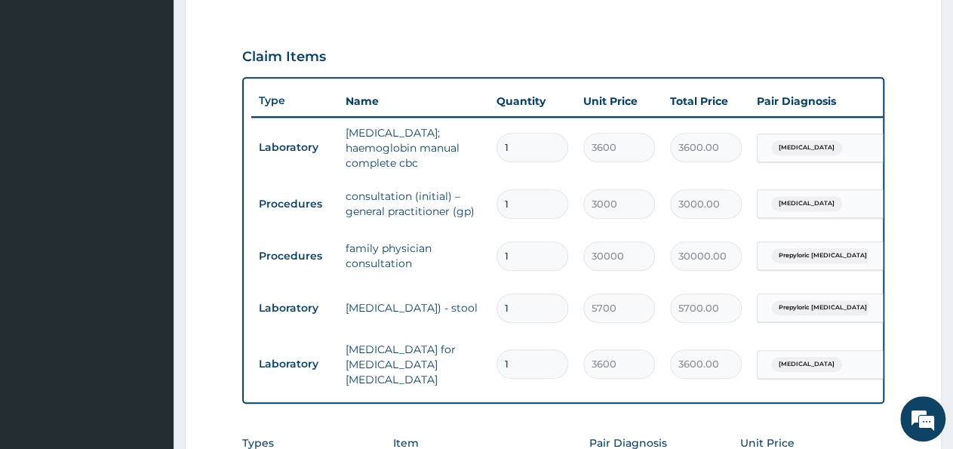
scroll to position [471, 0]
